Goal: Information Seeking & Learning: Learn about a topic

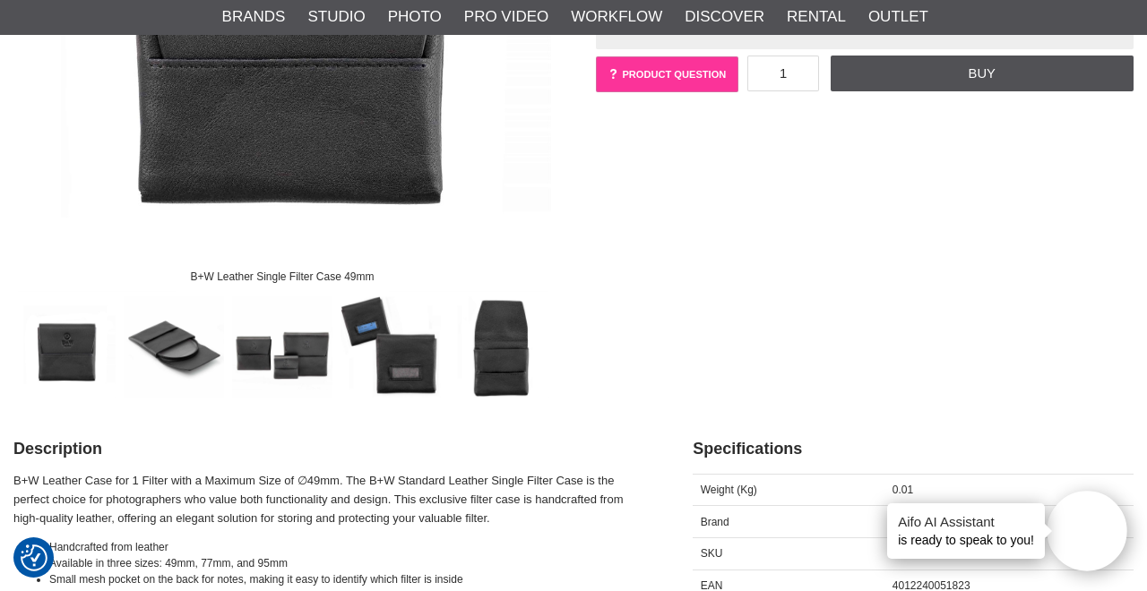
scroll to position [426, 0]
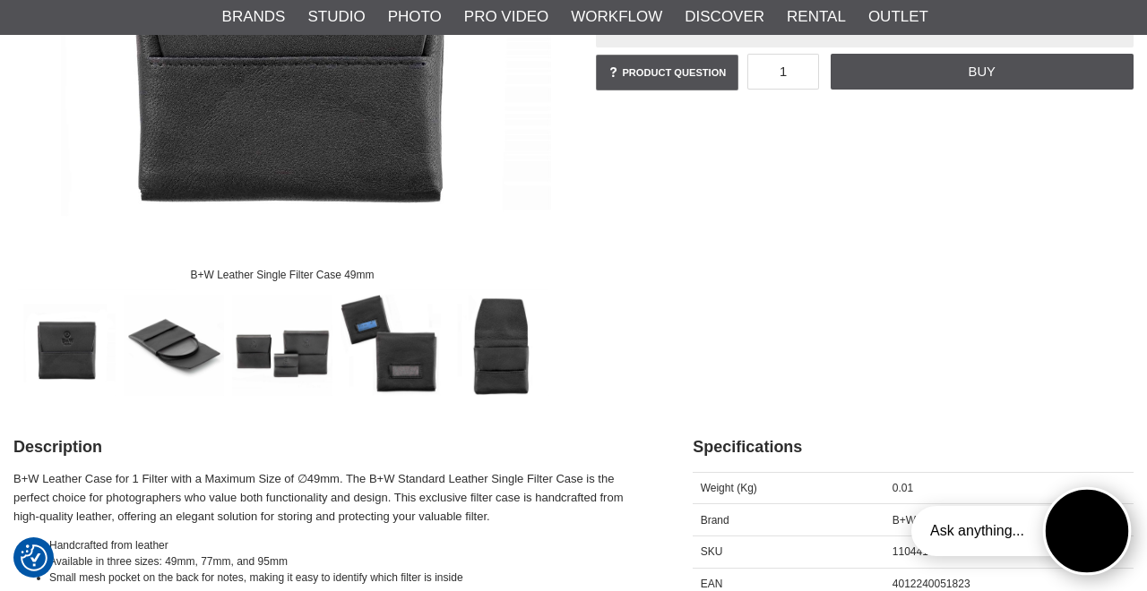
click at [1077, 531] on button "Open twise" at bounding box center [1087, 531] width 89 height 89
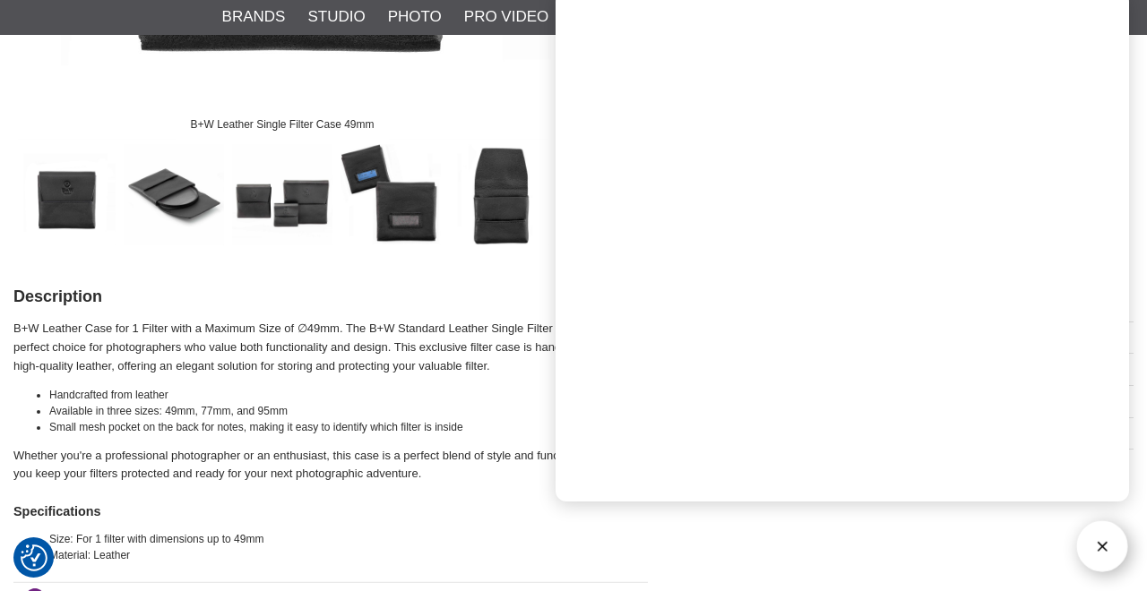
scroll to position [599, 0]
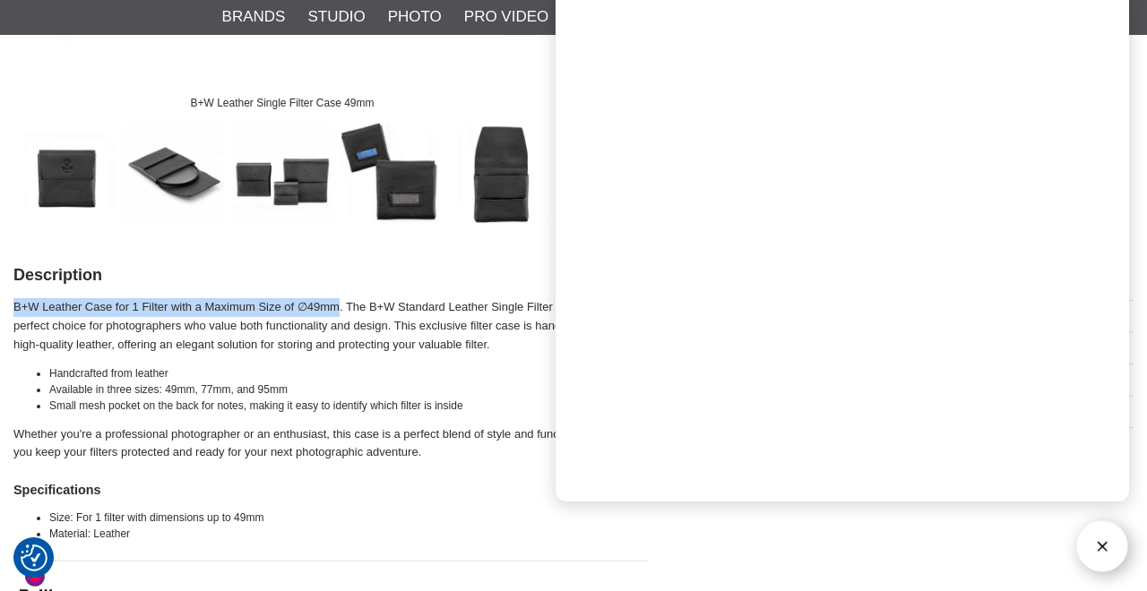
drag, startPoint x: 14, startPoint y: 306, endPoint x: 339, endPoint y: 311, distance: 324.4
click at [339, 311] on p "B+W Leather Case for 1 Filter with a Maximum Size of ∅49mm. The B+W Standard Le…" at bounding box center [330, 326] width 634 height 56
copy p "B+W Leather Case for 1 Filter with a Maximum Size of ∅49mm"
click at [517, 340] on p "B+W Leather Case for 1 Filter with a Maximum Size of ∅49mm. The B+W Standard Le…" at bounding box center [330, 326] width 634 height 56
click at [504, 340] on p "B+W Leather Case for 1 Filter with a Maximum Size of ∅49mm. The B+W Standard Le…" at bounding box center [330, 326] width 634 height 56
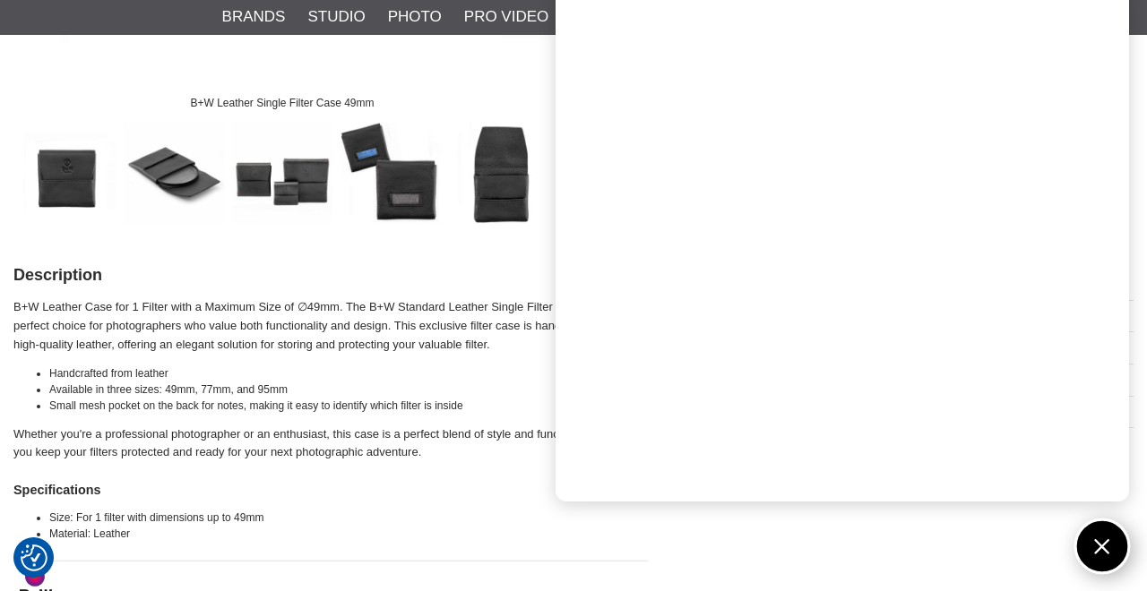
click at [1105, 541] on button "Open twise" at bounding box center [1102, 547] width 56 height 56
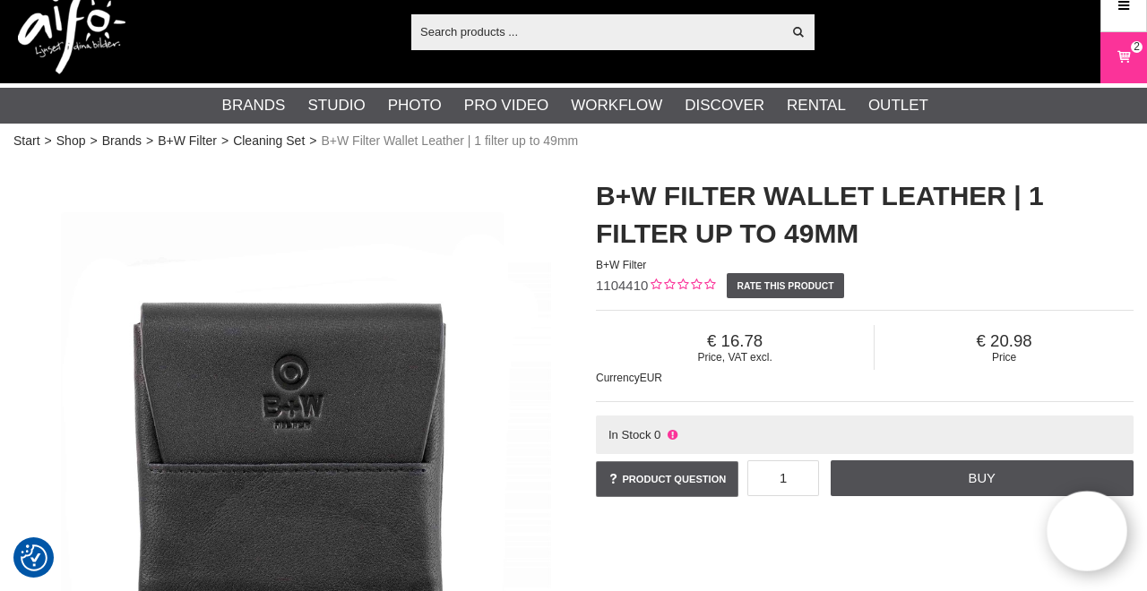
scroll to position [0, 0]
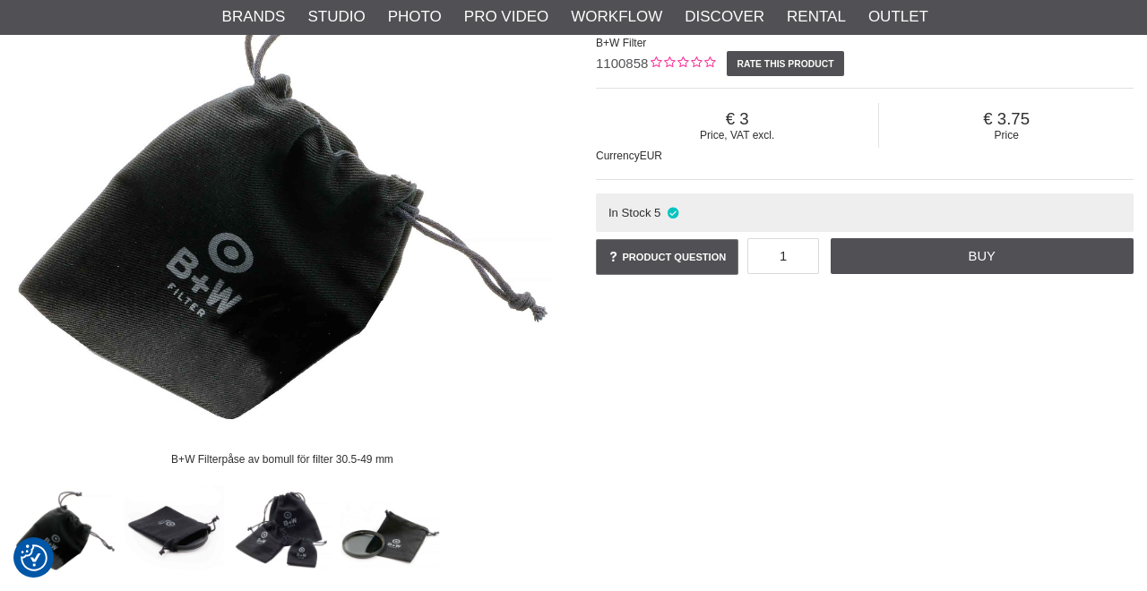
scroll to position [242, 0]
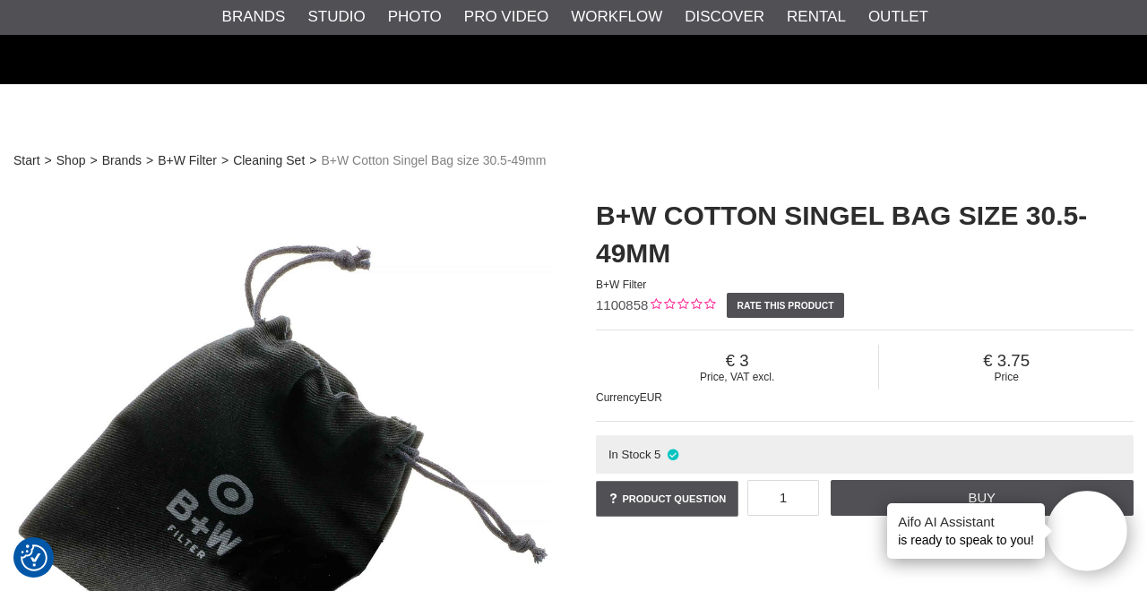
scroll to position [242, 0]
